Goal: Task Accomplishment & Management: Use online tool/utility

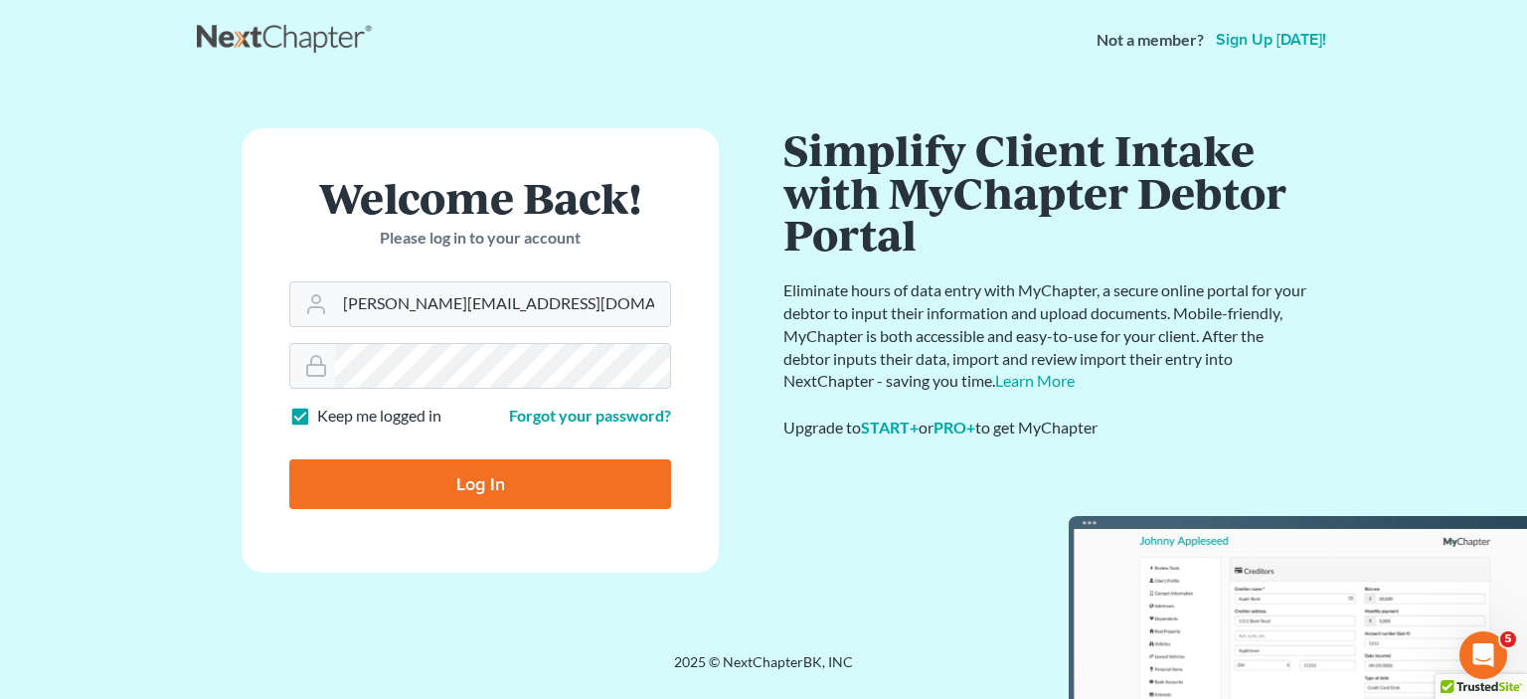
click at [469, 501] on input "Log In" at bounding box center [480, 484] width 382 height 50
type input "Thinking..."
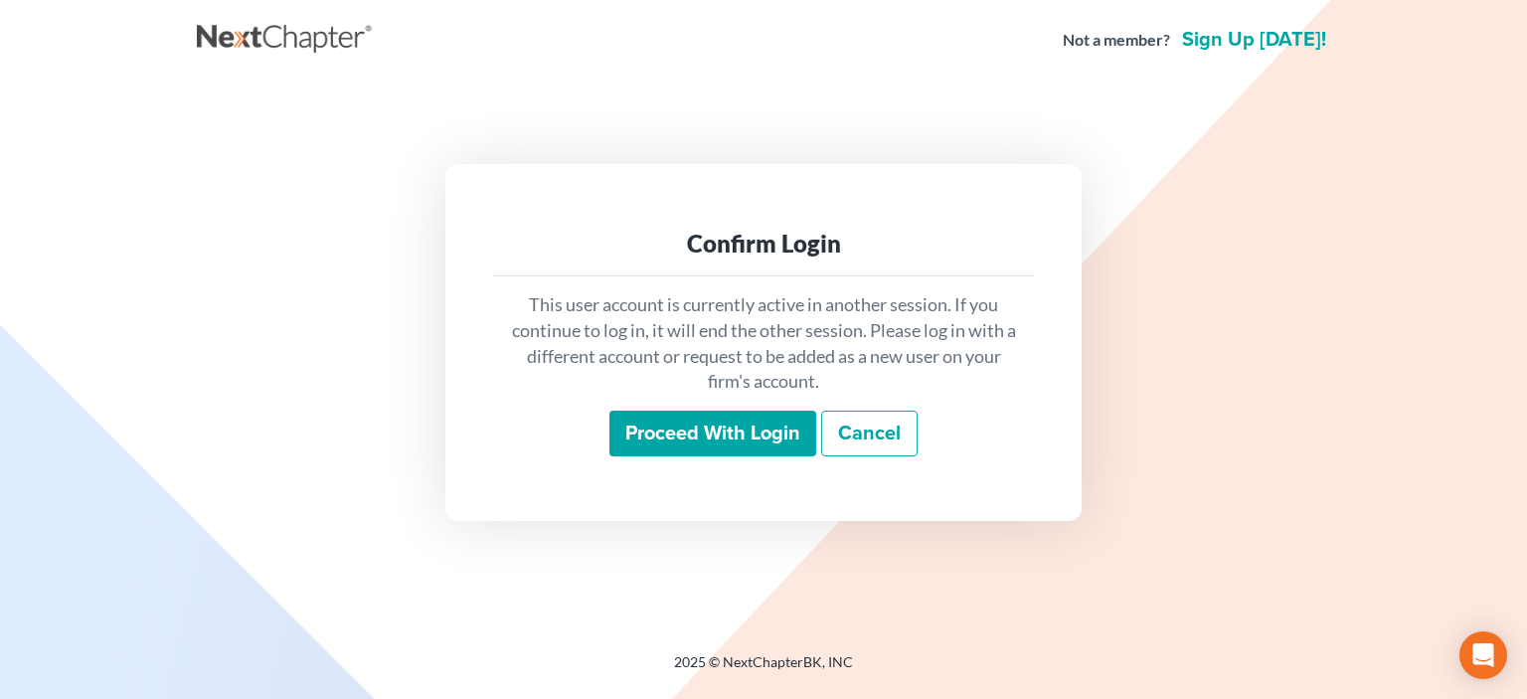
click at [703, 441] on input "Proceed with login" at bounding box center [712, 434] width 207 height 46
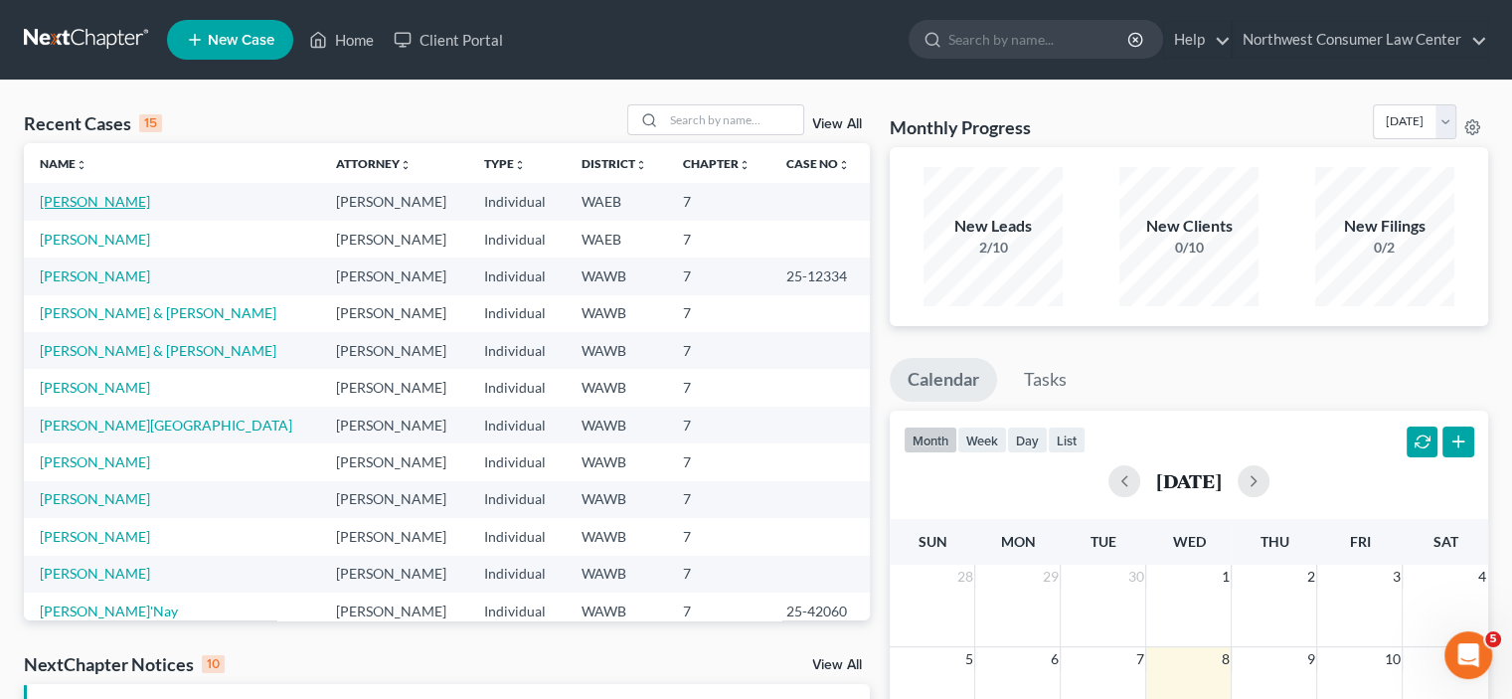
click at [101, 209] on link "Johnson, Esther" at bounding box center [95, 201] width 110 height 17
